Goal: Task Accomplishment & Management: Manage account settings

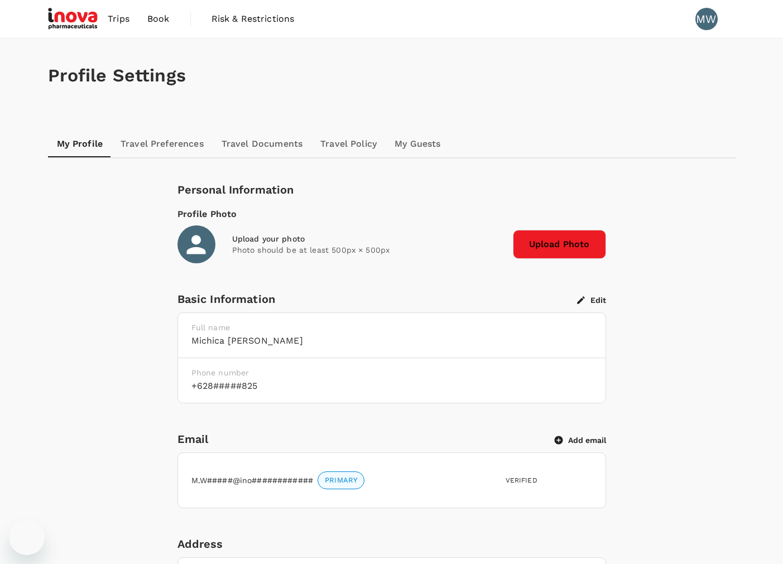
scroll to position [532, 0]
